Goal: Communication & Community: Answer question/provide support

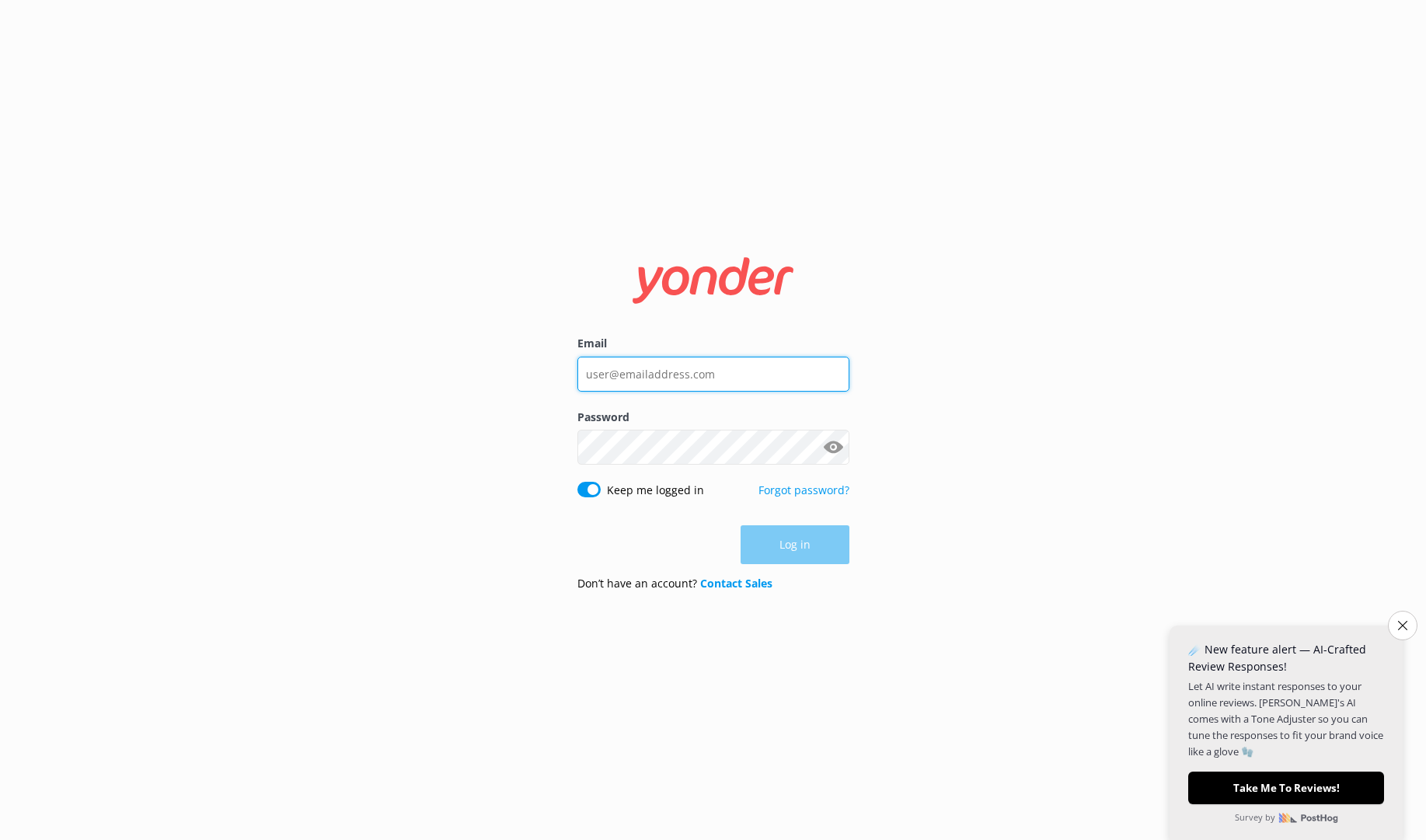
type input "[EMAIL_ADDRESS][DOMAIN_NAME]"
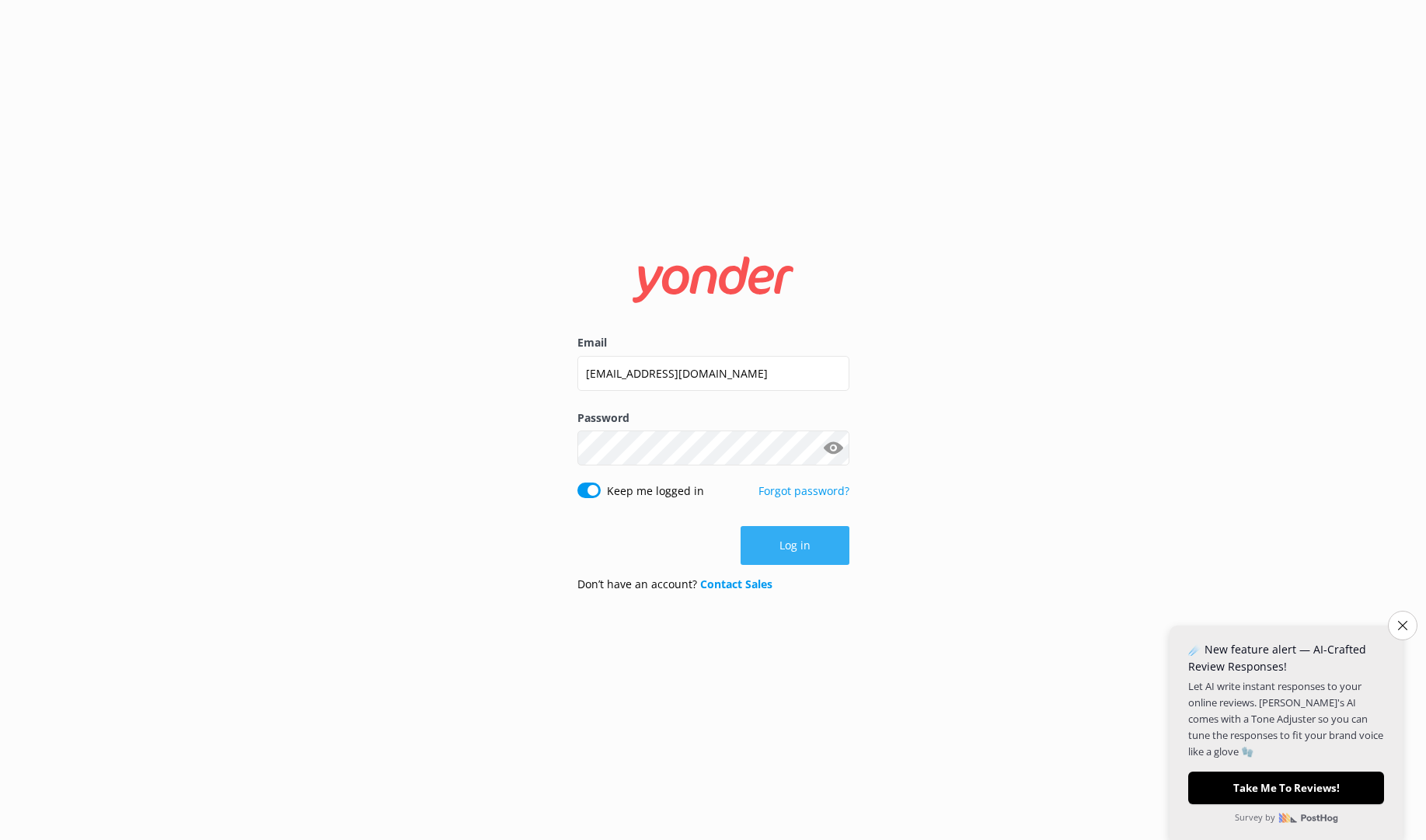
click at [807, 551] on button "Log in" at bounding box center [796, 545] width 109 height 39
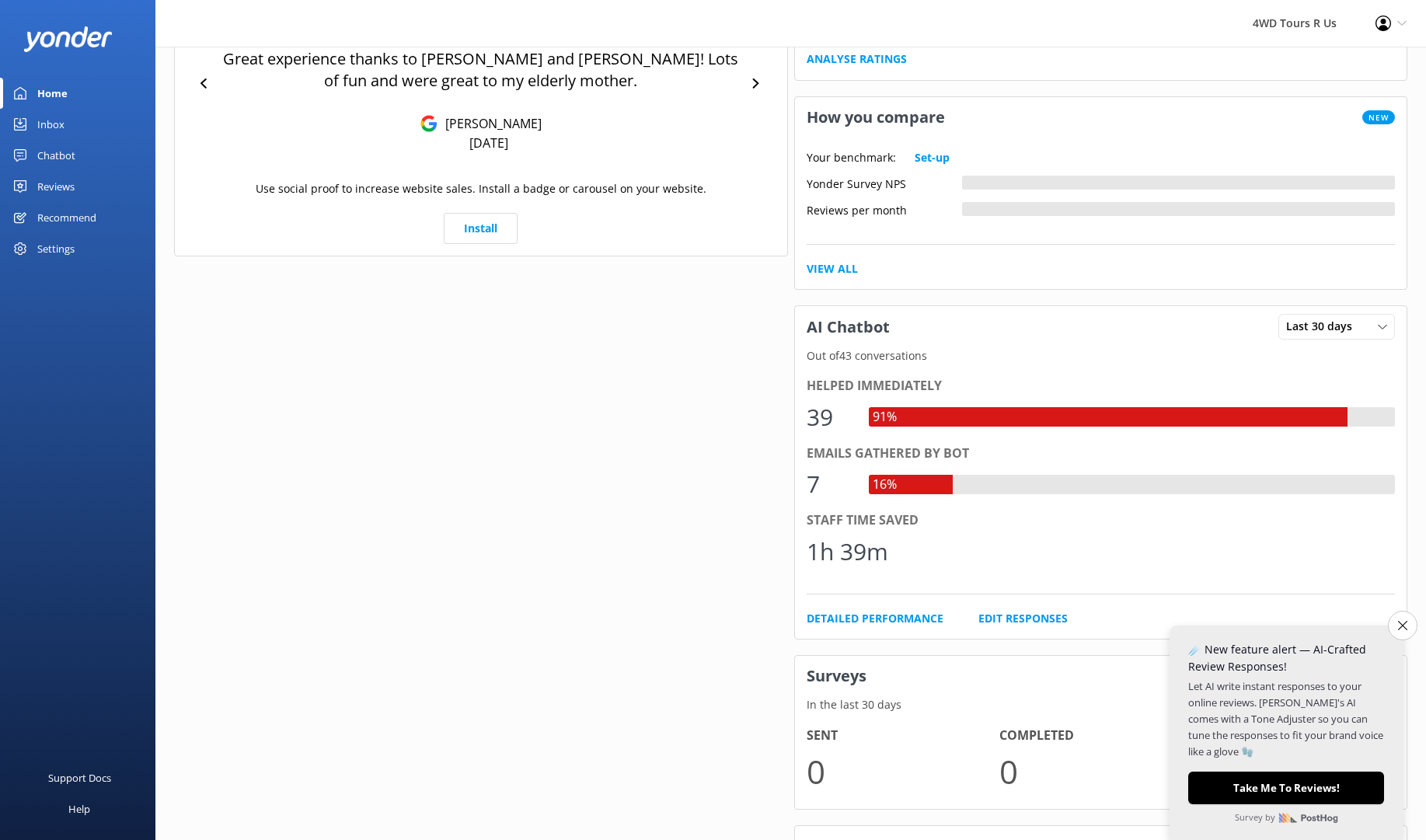
scroll to position [418, 0]
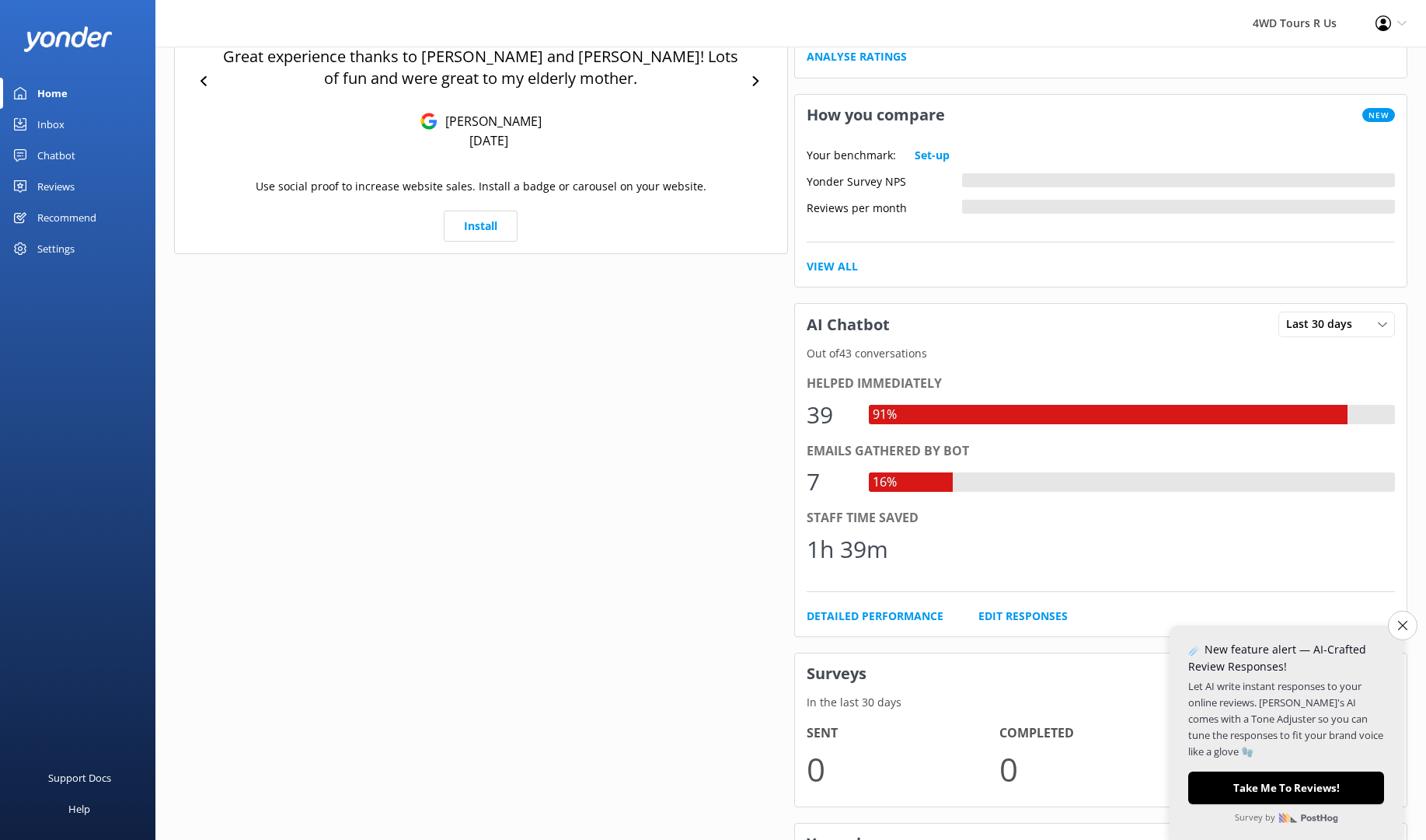
click at [54, 126] on div "Inbox" at bounding box center [51, 124] width 27 height 31
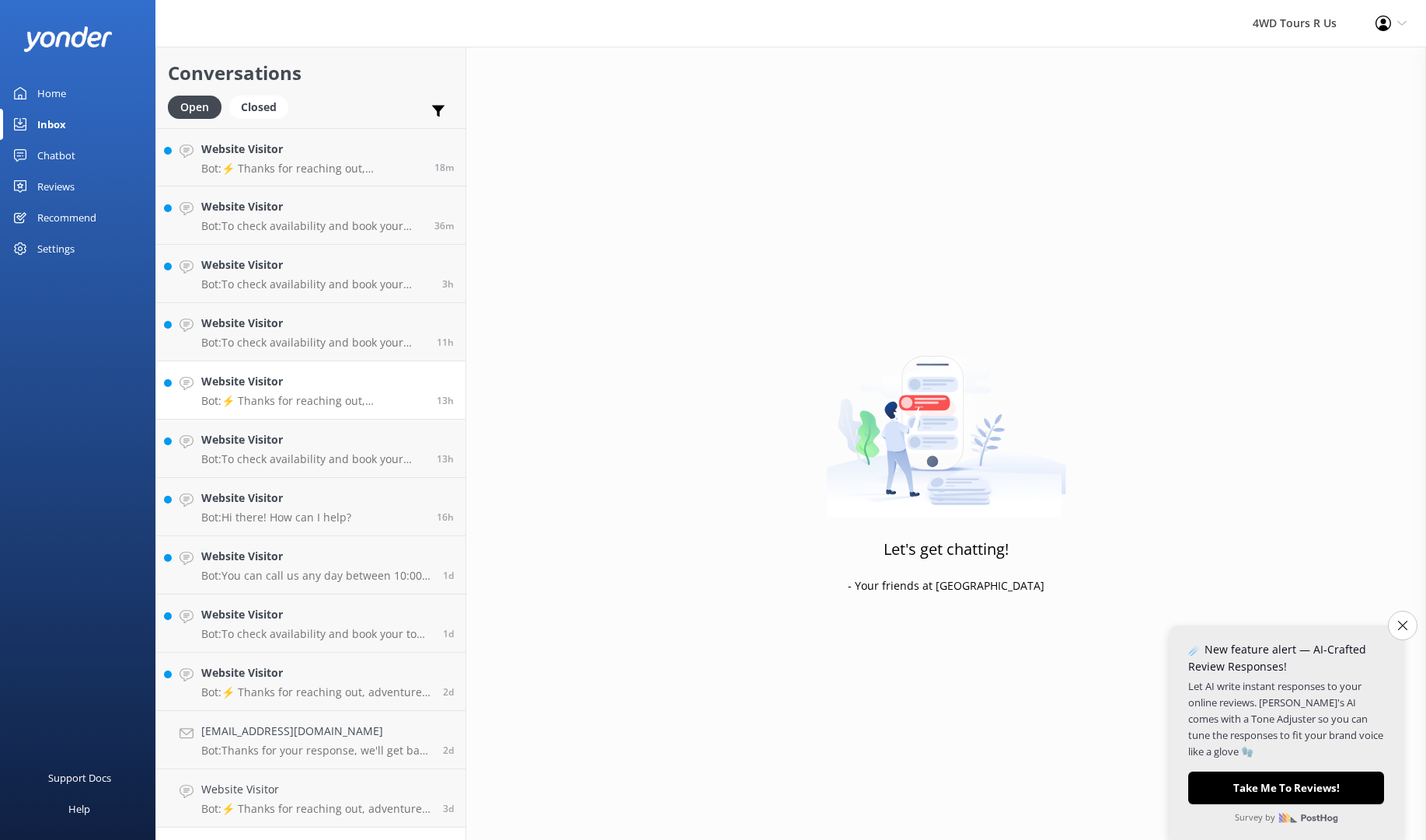
scroll to position [0, 1]
click at [305, 397] on p "Bot: ⚡ Thanks for reaching out, adventurer! This one is a tricky one so we’ll g…" at bounding box center [312, 400] width 224 height 14
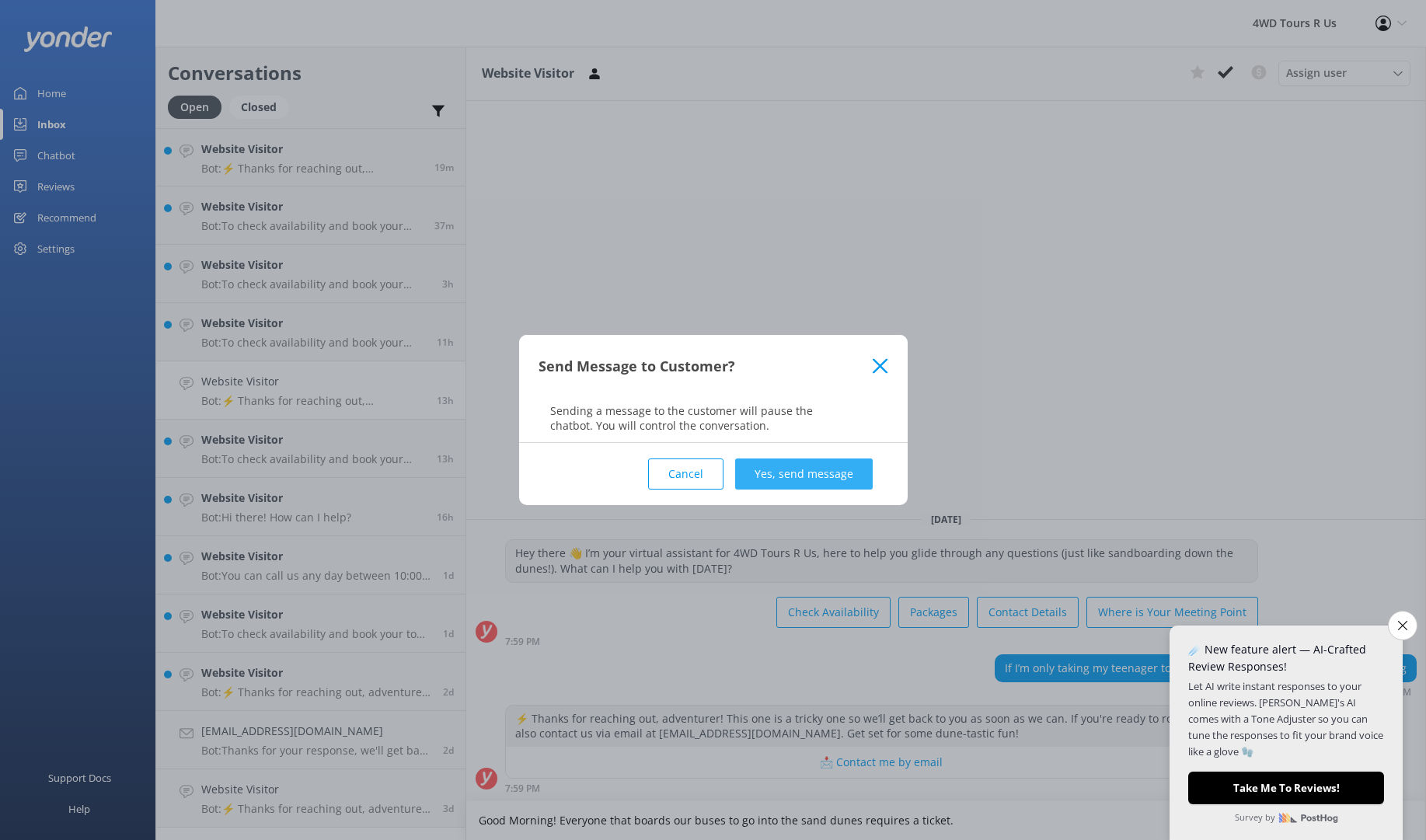
type textarea "Good Morning! Everyone that boards our buses to go into the sand dunes requires…"
click at [831, 474] on button "Yes, send message" at bounding box center [804, 473] width 138 height 31
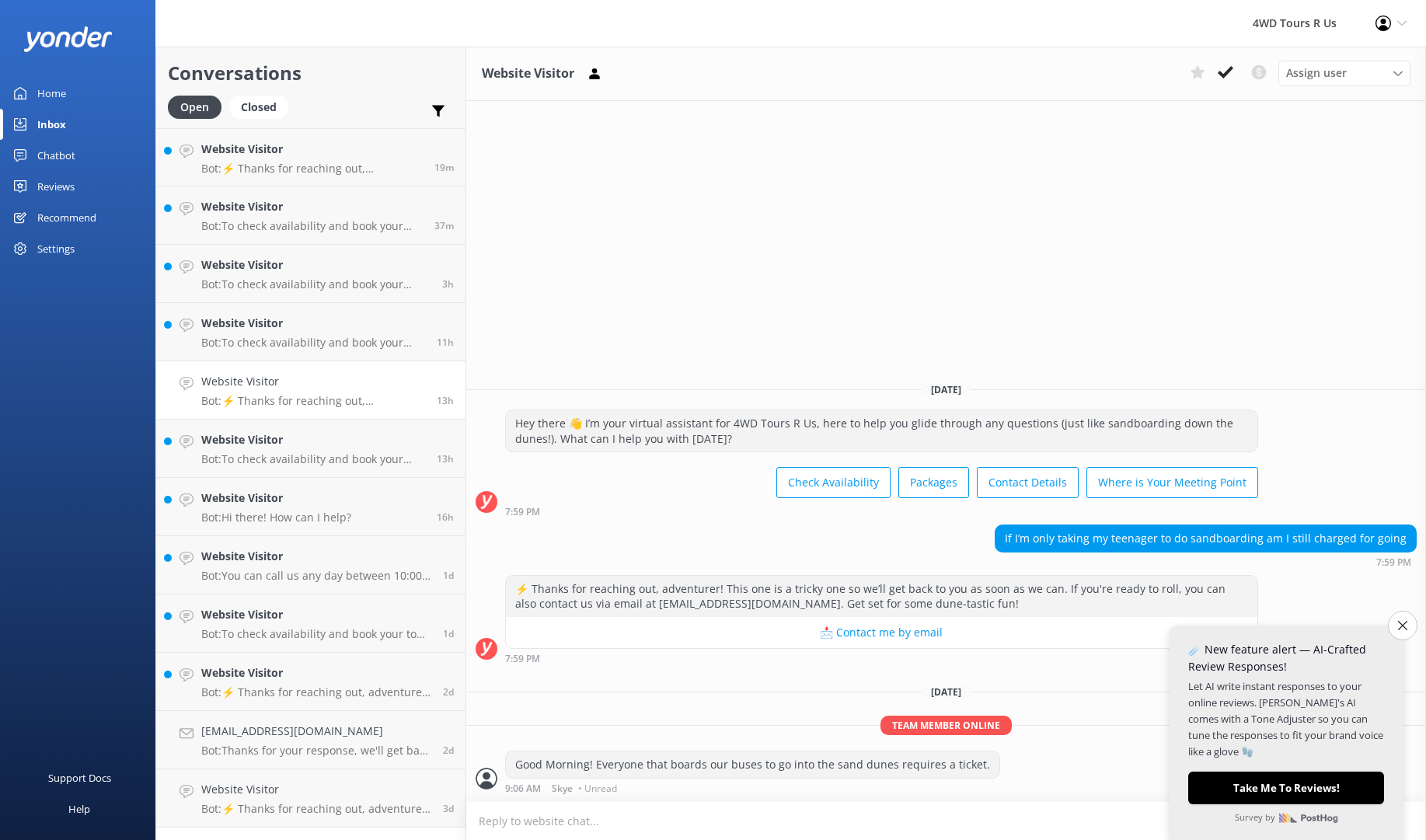
click at [1399, 639] on button "Close survey" at bounding box center [1403, 625] width 30 height 30
